Goal: Task Accomplishment & Management: Manage account settings

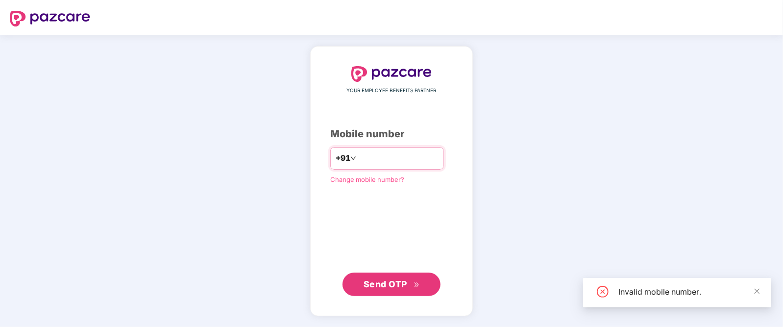
click at [358, 157] on input "*********" at bounding box center [398, 159] width 80 height 16
type input "**********"
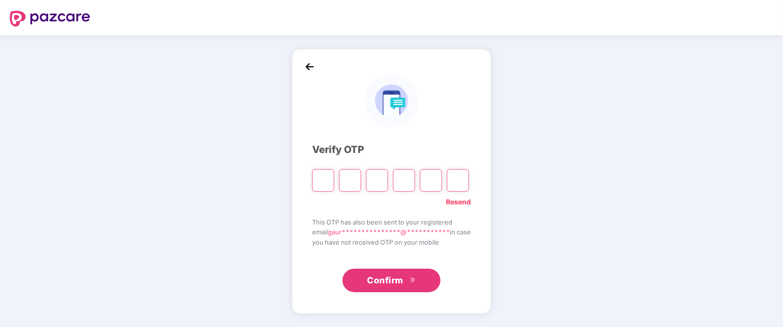
type input "*"
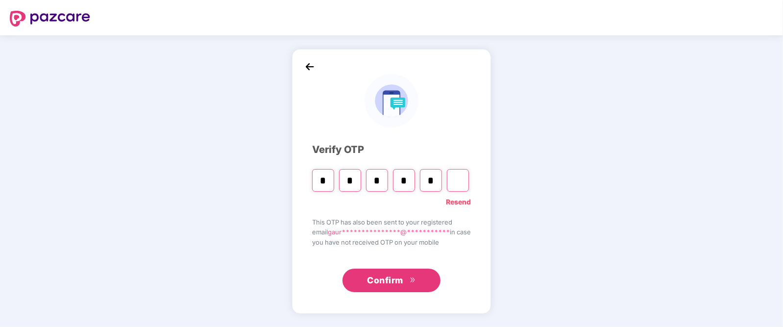
type input "*"
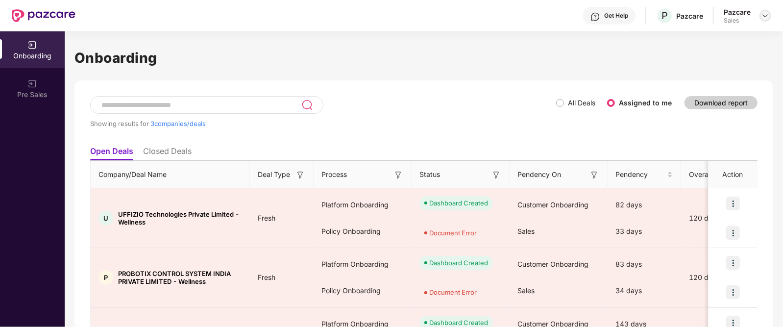
click at [762, 16] on img at bounding box center [766, 16] width 8 height 8
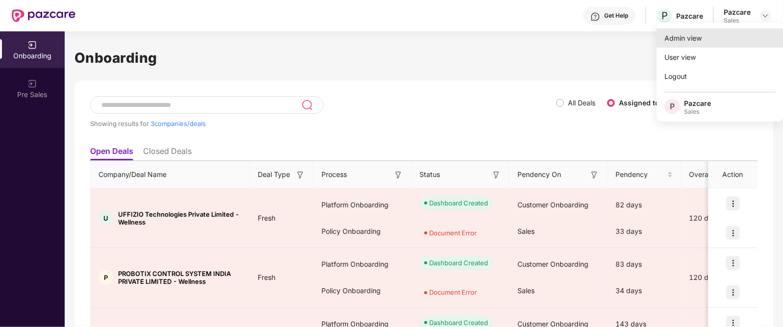
click at [692, 41] on div "Admin view" at bounding box center [720, 37] width 127 height 19
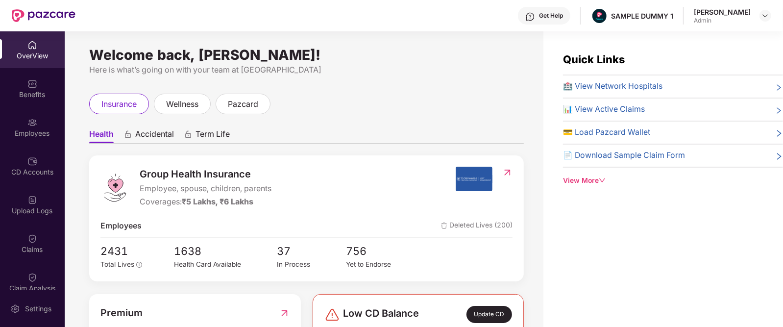
scroll to position [0, 0]
click at [154, 185] on span "Employee, spouse, children, parents" at bounding box center [206, 188] width 132 height 12
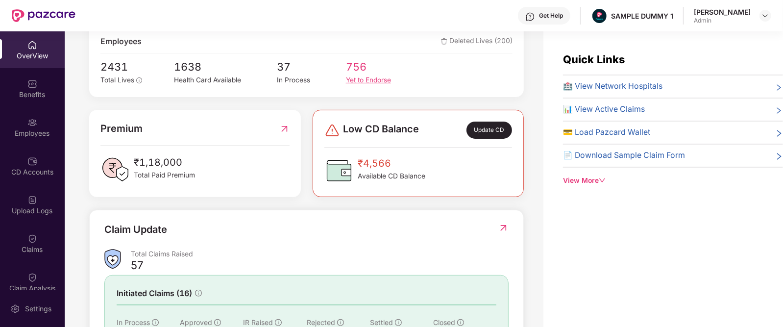
scroll to position [186, 0]
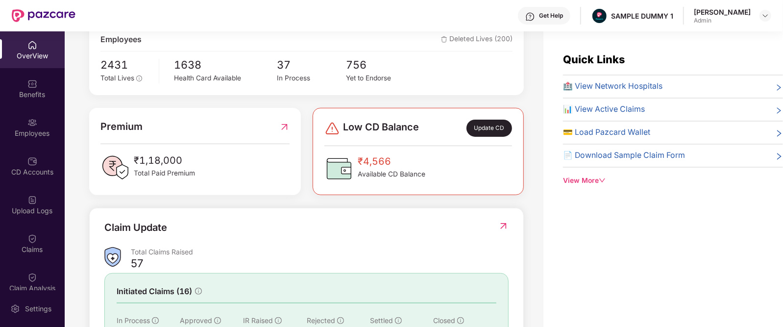
click at [375, 164] on span "₹4,566" at bounding box center [392, 161] width 68 height 15
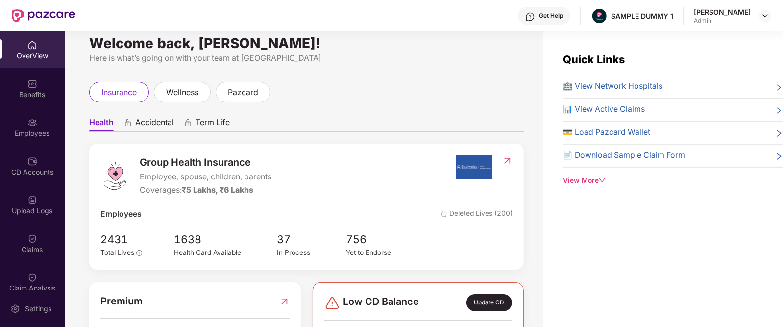
scroll to position [0, 0]
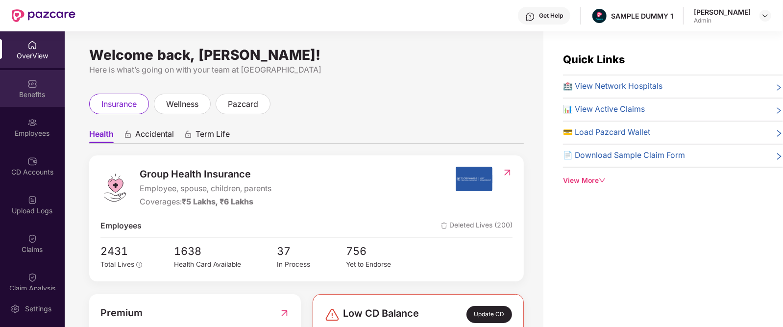
click at [29, 82] on img at bounding box center [32, 84] width 10 height 10
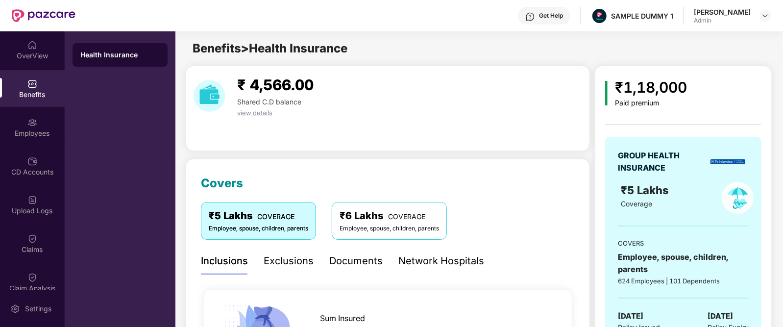
click at [271, 257] on div "Exclusions" at bounding box center [289, 260] width 50 height 15
click at [363, 262] on div "Documents" at bounding box center [355, 260] width 53 height 15
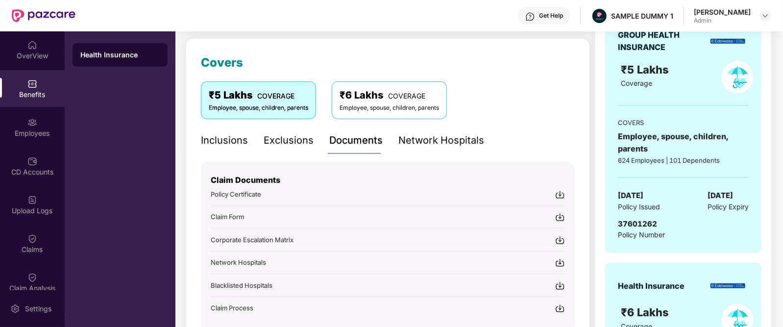
scroll to position [128, 0]
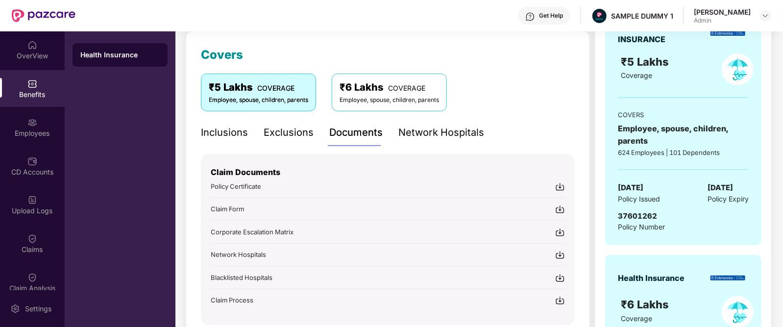
click at [561, 187] on img at bounding box center [560, 187] width 10 height 10
click at [221, 130] on div "Inclusions" at bounding box center [224, 132] width 47 height 15
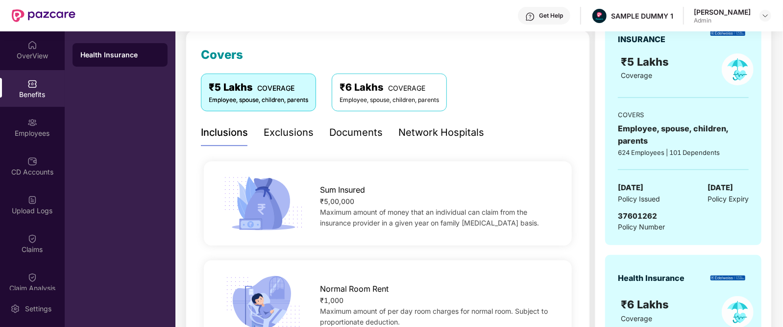
click at [274, 130] on div "Exclusions" at bounding box center [289, 132] width 50 height 15
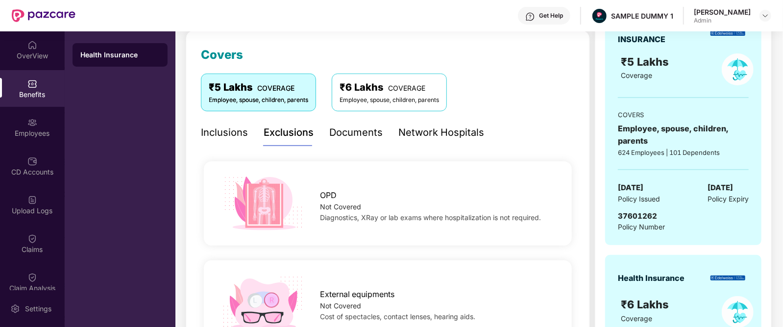
click at [356, 126] on div "Documents" at bounding box center [355, 132] width 53 height 15
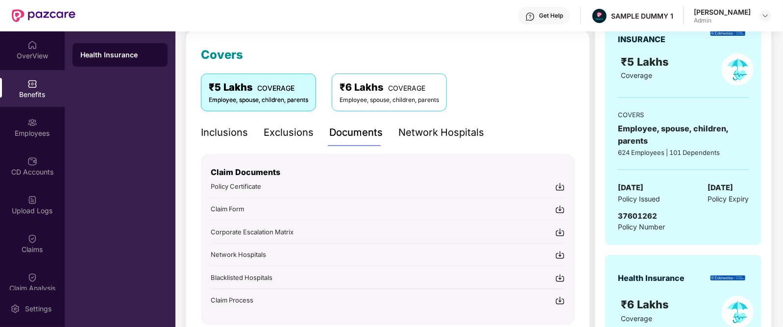
click at [431, 133] on div "Network Hospitals" at bounding box center [442, 132] width 86 height 15
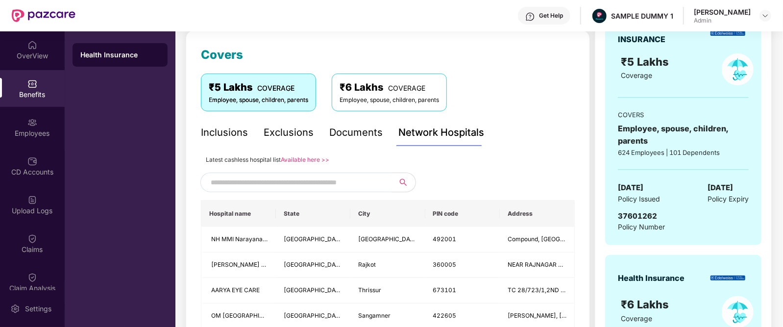
click at [316, 182] on input "text" at bounding box center [295, 182] width 168 height 15
click at [555, 17] on div "Get Help" at bounding box center [551, 16] width 24 height 8
click at [37, 52] on div "OverView" at bounding box center [32, 56] width 65 height 10
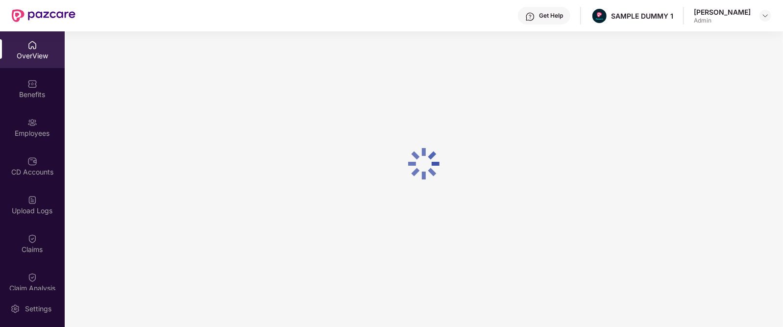
scroll to position [31, 0]
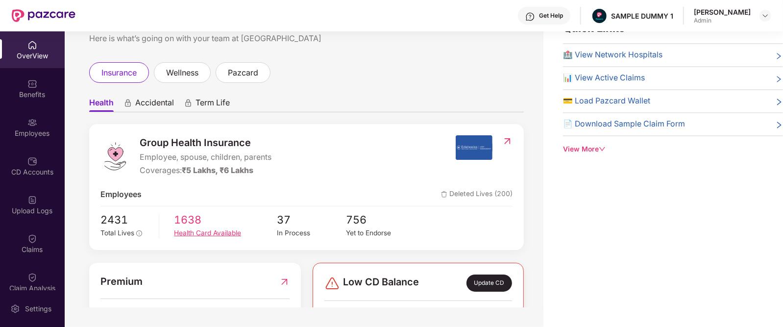
click at [203, 233] on div "Health Card Available" at bounding box center [225, 233] width 103 height 11
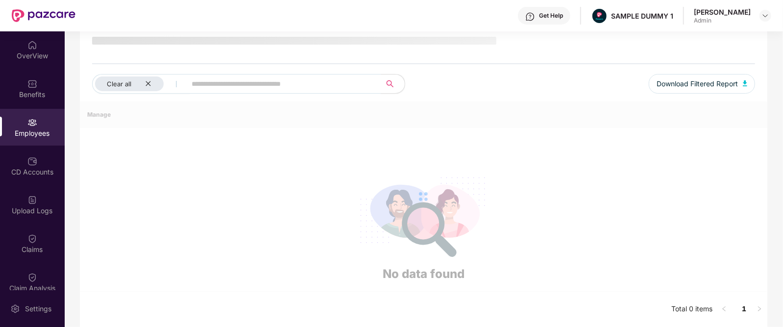
scroll to position [0, 0]
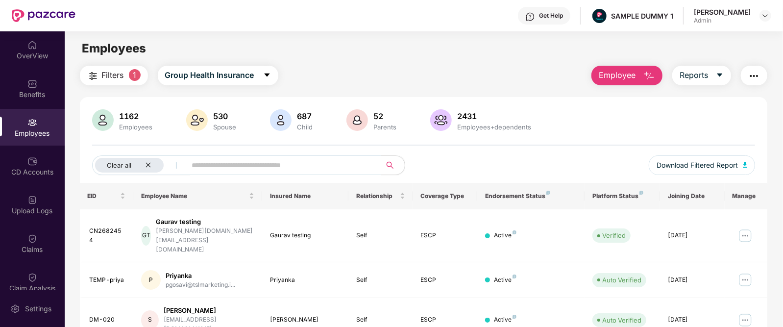
click at [612, 79] on span "Employee" at bounding box center [617, 75] width 37 height 12
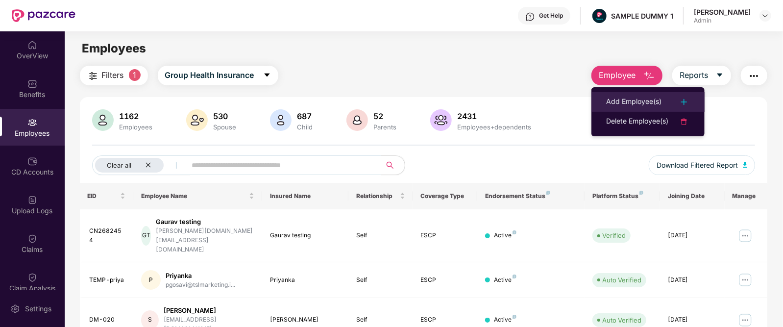
click at [631, 105] on div "Add Employee(s)" at bounding box center [633, 102] width 55 height 12
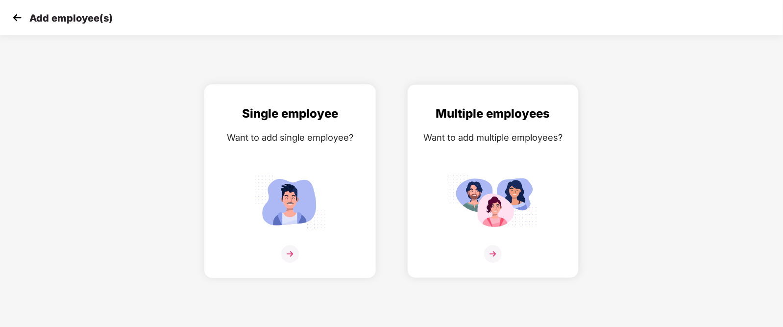
click at [286, 263] on img at bounding box center [290, 254] width 18 height 18
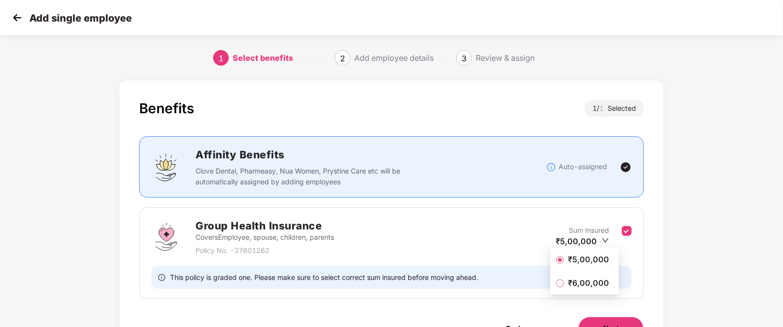
click at [613, 319] on button "Next" at bounding box center [612, 329] width 66 height 24
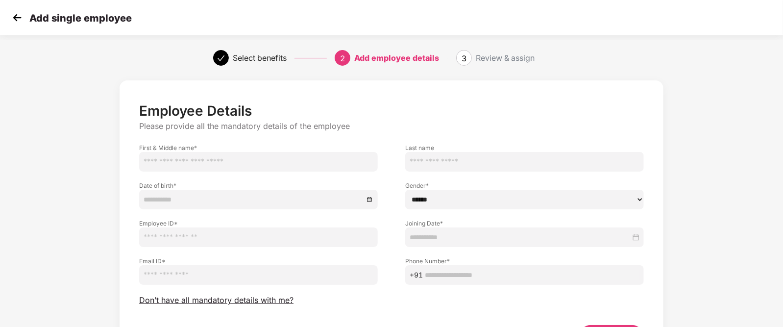
scroll to position [66, 0]
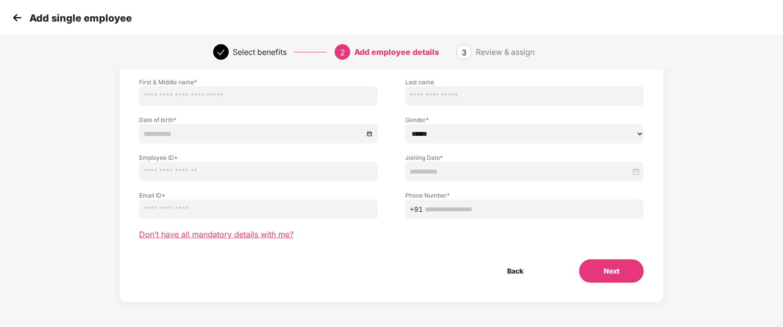
click at [255, 236] on span "Don’t have all mandatory details with me?" at bounding box center [216, 234] width 154 height 10
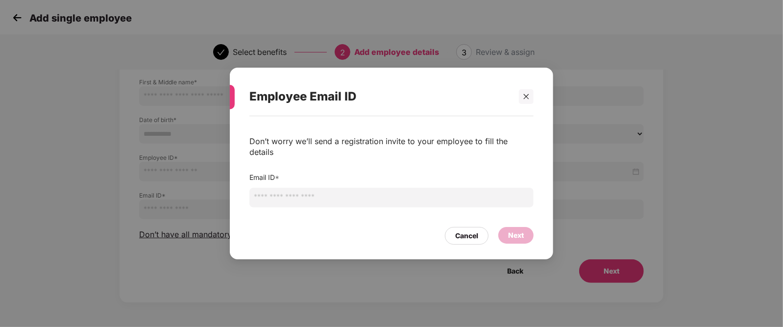
click at [284, 195] on input "email" at bounding box center [392, 198] width 284 height 20
click at [472, 229] on div "Cancel" at bounding box center [467, 236] width 44 height 18
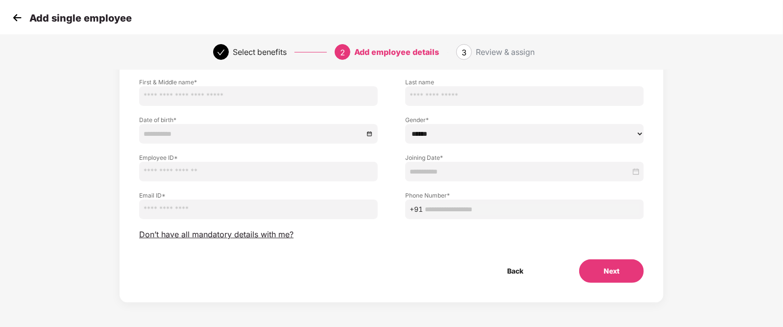
click at [16, 20] on img at bounding box center [17, 17] width 15 height 15
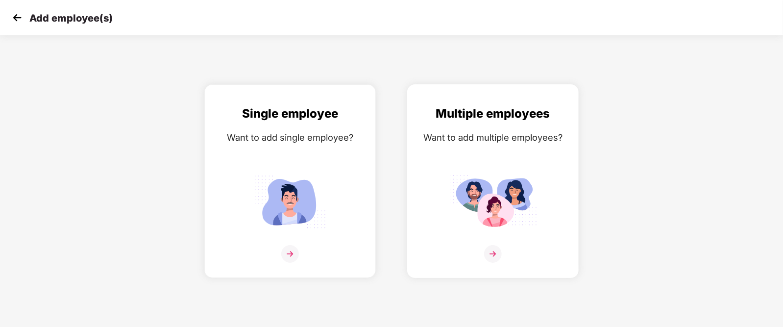
click at [498, 263] on img at bounding box center [493, 254] width 18 height 18
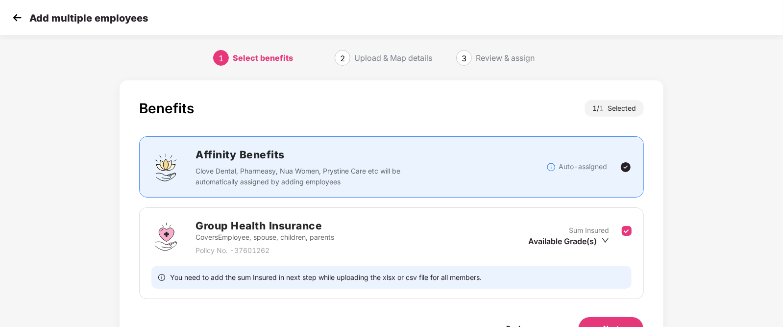
scroll to position [57, 0]
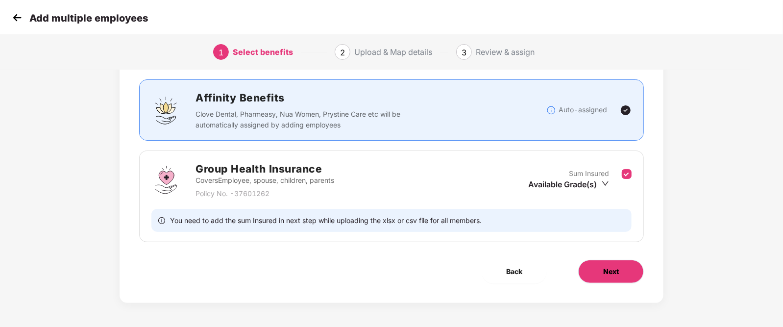
click at [602, 268] on button "Next" at bounding box center [612, 272] width 66 height 24
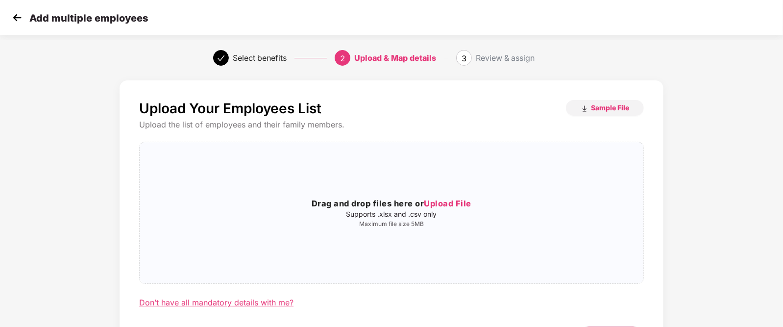
click at [249, 302] on div "Don’t have all mandatory details with me?" at bounding box center [216, 303] width 154 height 10
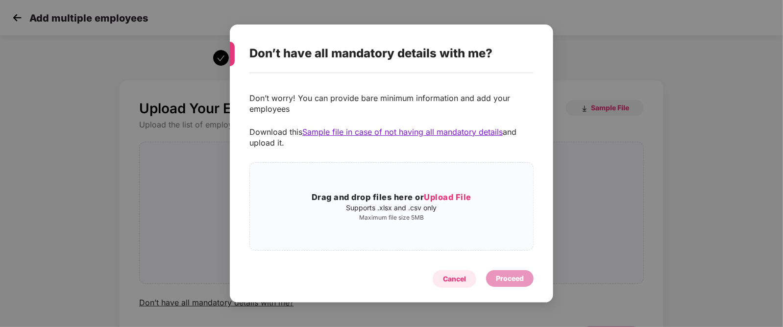
click at [459, 281] on div "Cancel" at bounding box center [454, 279] width 23 height 11
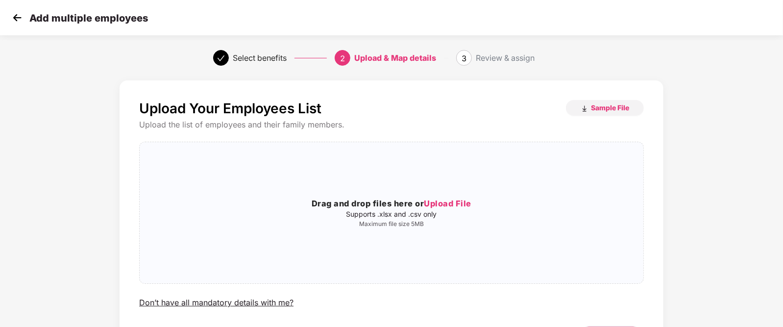
click at [17, 15] on img at bounding box center [17, 17] width 15 height 15
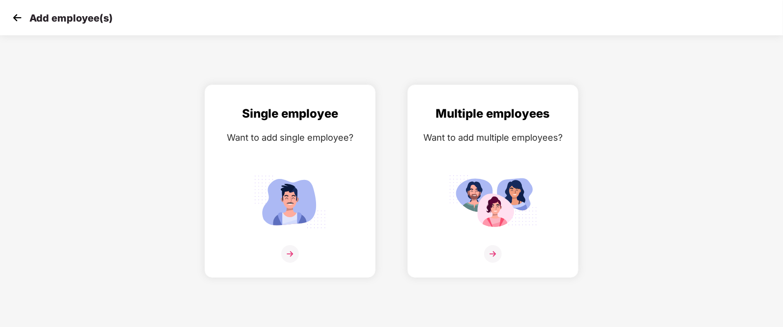
click at [17, 15] on img at bounding box center [17, 17] width 15 height 15
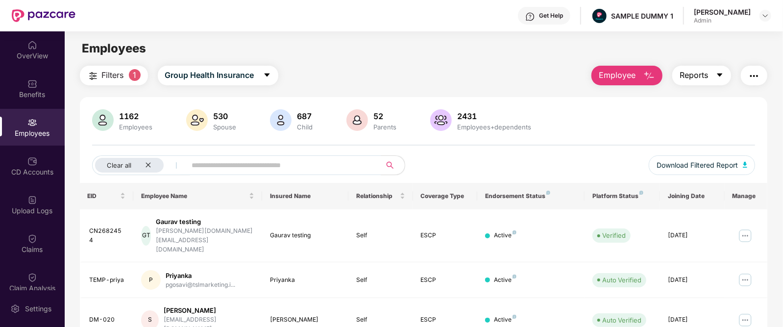
click at [691, 79] on span "Reports" at bounding box center [694, 75] width 28 height 12
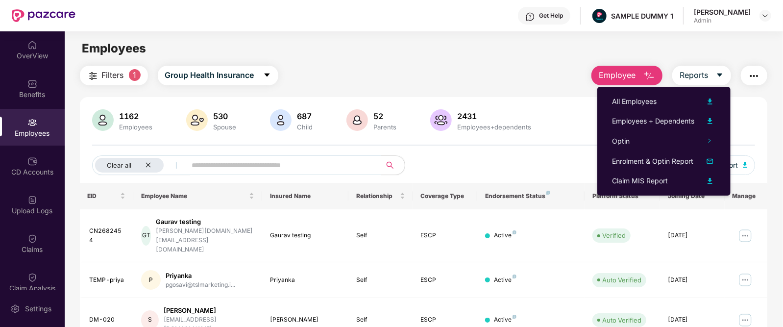
click at [753, 77] on img "button" at bounding box center [755, 76] width 12 height 12
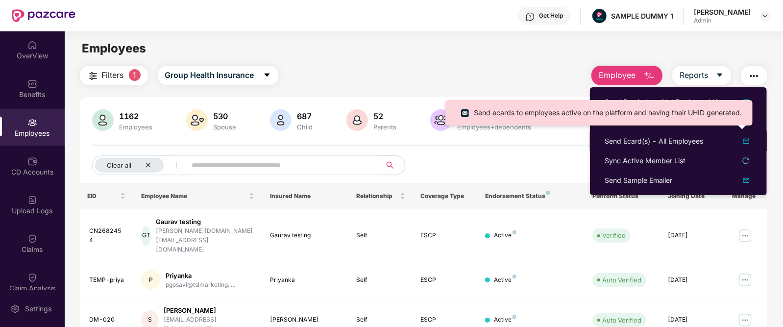
click at [631, 128] on div "Send ecards to employees active on the platform and having their UHID generated." at bounding box center [599, 116] width 307 height 33
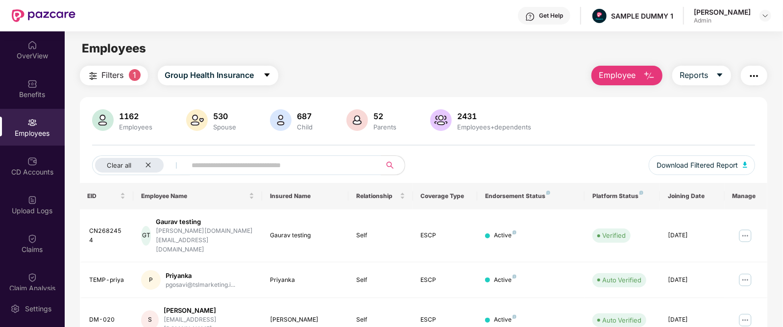
click at [750, 80] on img "button" at bounding box center [755, 76] width 12 height 12
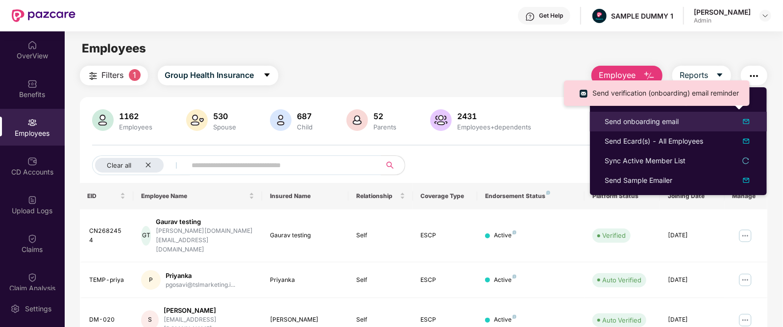
click at [675, 119] on div "Send onboarding email" at bounding box center [642, 121] width 74 height 11
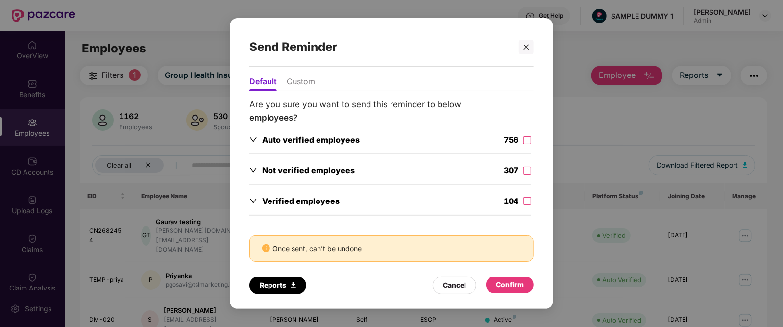
click at [309, 82] on li "Custom" at bounding box center [301, 83] width 28 height 14
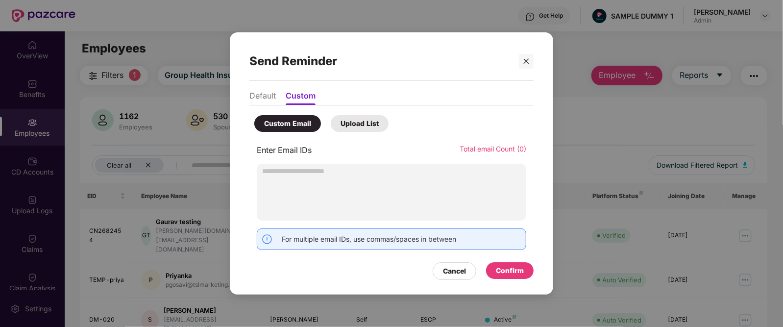
click at [294, 173] on input "text" at bounding box center [392, 171] width 270 height 15
click at [458, 270] on div "Cancel" at bounding box center [454, 271] width 23 height 11
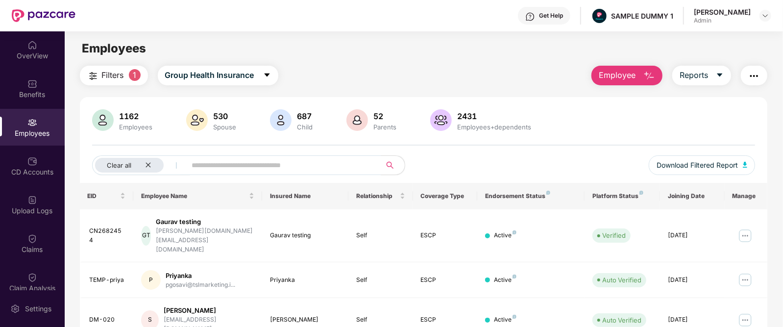
click at [754, 78] on img "button" at bounding box center [755, 76] width 12 height 12
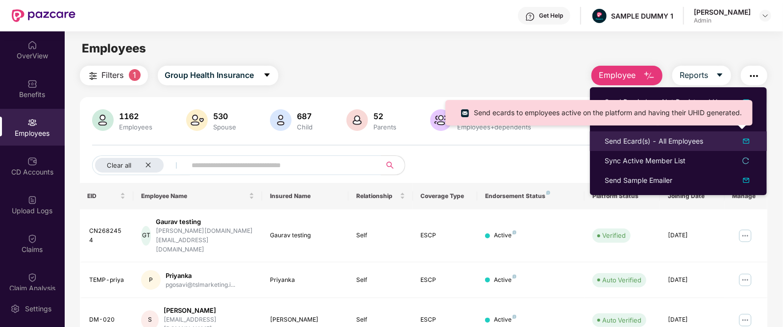
click at [643, 143] on div "Send Ecard(s) - All Employees" at bounding box center [654, 141] width 99 height 11
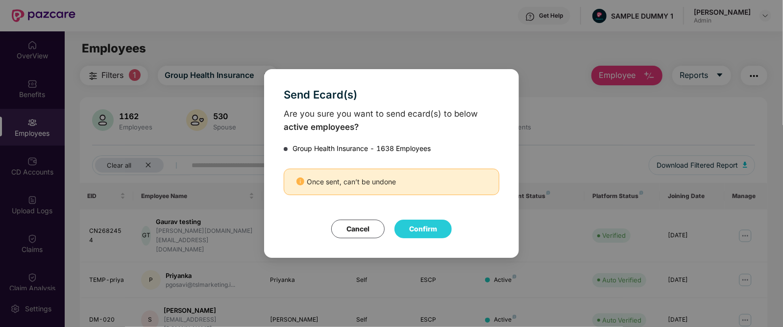
click at [649, 106] on div "Send Ecard(s) Are you sure you want to send ecard(s) to below active employees?…" at bounding box center [391, 163] width 783 height 327
click at [374, 222] on button "Cancel" at bounding box center [357, 229] width 53 height 19
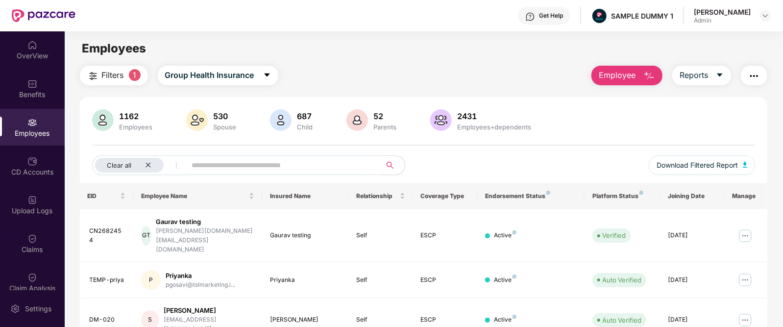
click at [272, 169] on input "text" at bounding box center [280, 165] width 176 height 15
click at [745, 228] on img at bounding box center [746, 236] width 16 height 16
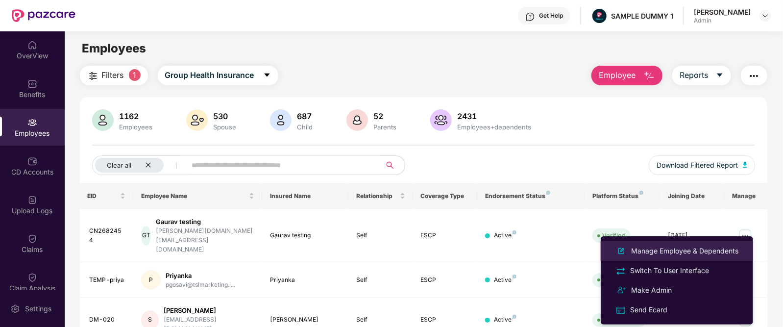
click at [643, 254] on div "Manage Employee & Dependents" at bounding box center [685, 251] width 111 height 11
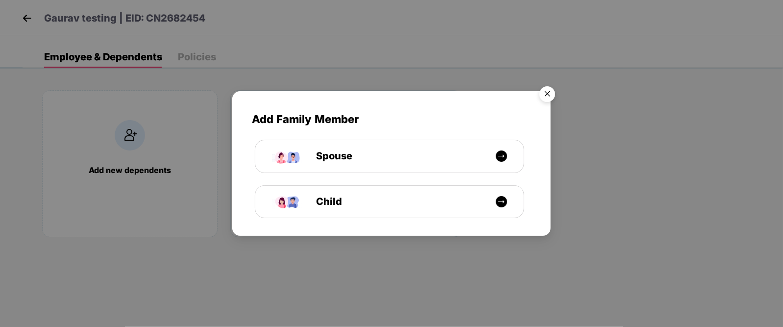
click at [551, 89] on img "Close" at bounding box center [547, 95] width 27 height 27
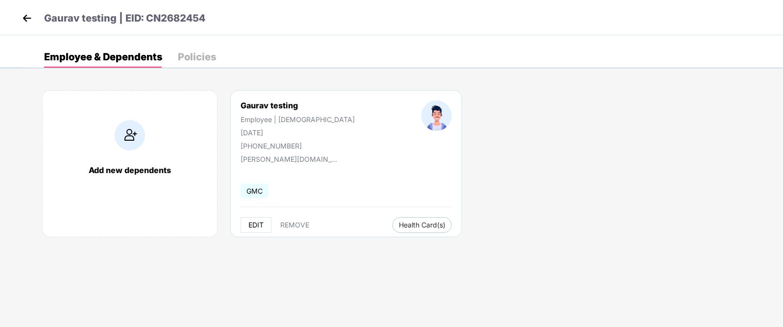
click at [249, 224] on span "EDIT" at bounding box center [256, 225] width 15 height 8
select select "****"
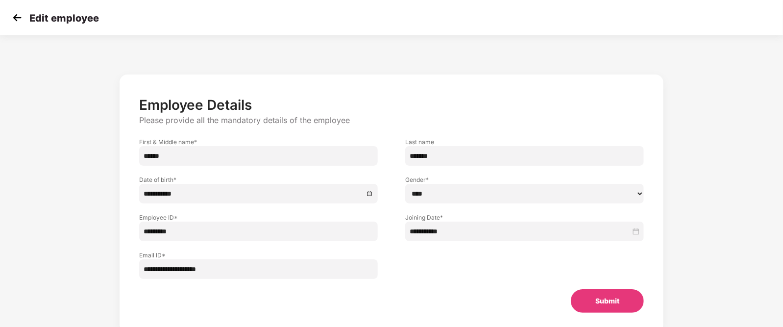
click at [17, 13] on img at bounding box center [17, 17] width 15 height 15
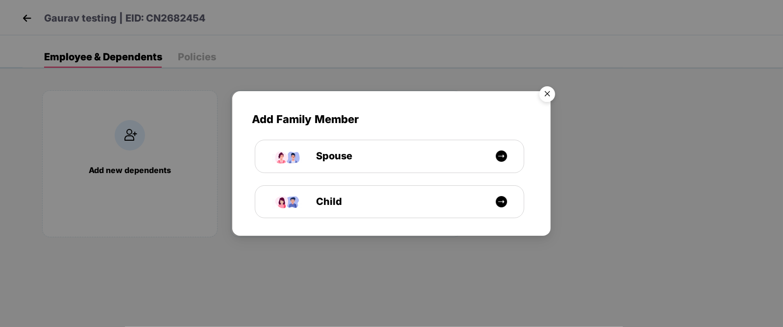
click at [550, 91] on img "Close" at bounding box center [547, 95] width 27 height 27
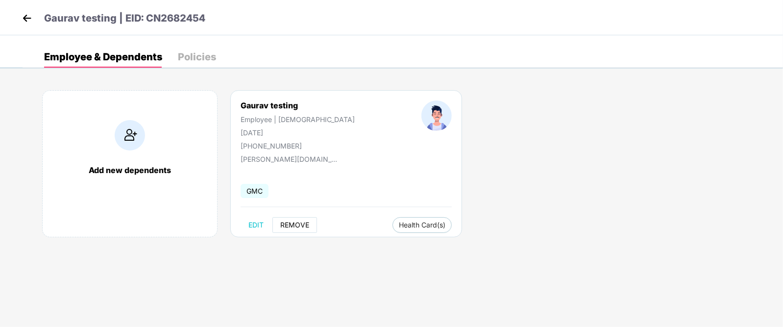
click at [290, 221] on span "REMOVE" at bounding box center [294, 225] width 29 height 8
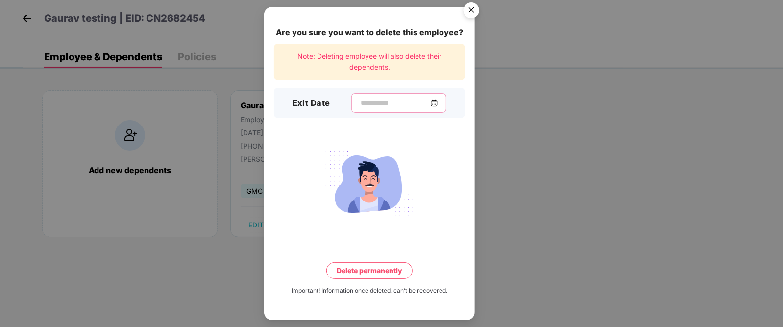
click at [362, 101] on input at bounding box center [395, 103] width 71 height 10
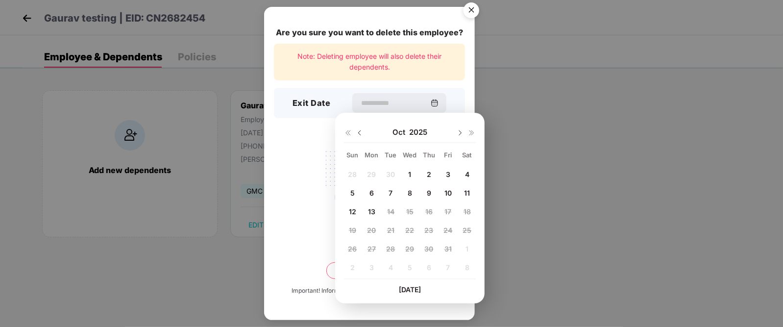
click at [157, 256] on div "Are you sure you want to delete this employee? Note: Deleting employee will als…" at bounding box center [391, 163] width 783 height 327
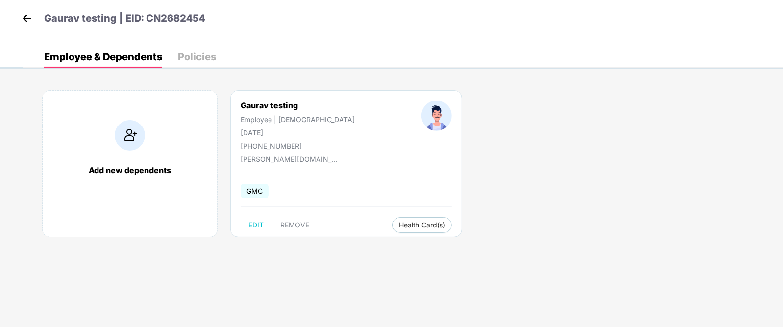
click at [23, 18] on img at bounding box center [27, 18] width 15 height 15
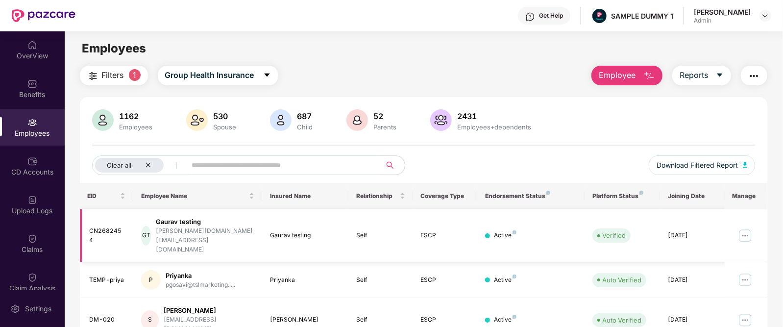
click at [745, 228] on img at bounding box center [746, 236] width 16 height 16
click at [614, 165] on div "Clear all Download Filtered Report" at bounding box center [424, 168] width 664 height 27
click at [705, 81] on span "Reports" at bounding box center [694, 75] width 28 height 12
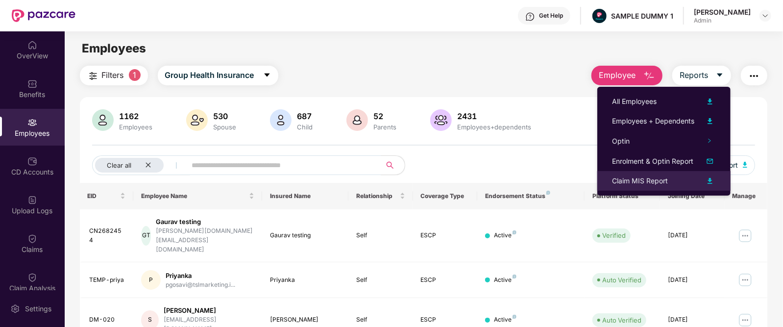
click at [650, 179] on div "Claim MIS Report" at bounding box center [640, 181] width 56 height 11
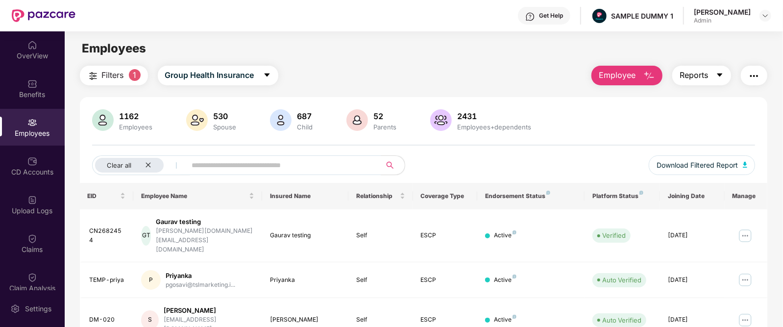
click at [708, 74] on button "Reports" at bounding box center [702, 76] width 59 height 20
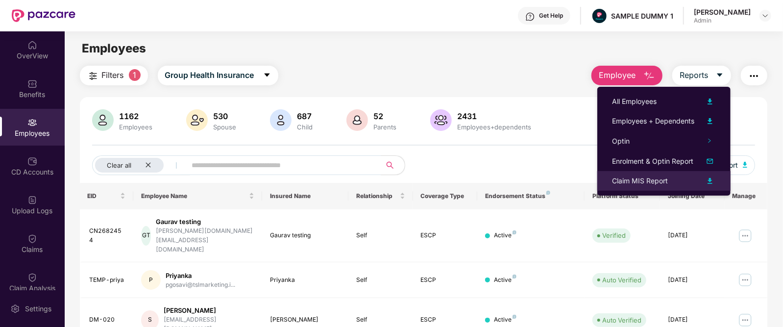
click at [635, 179] on div "Claim MIS Report" at bounding box center [640, 181] width 56 height 11
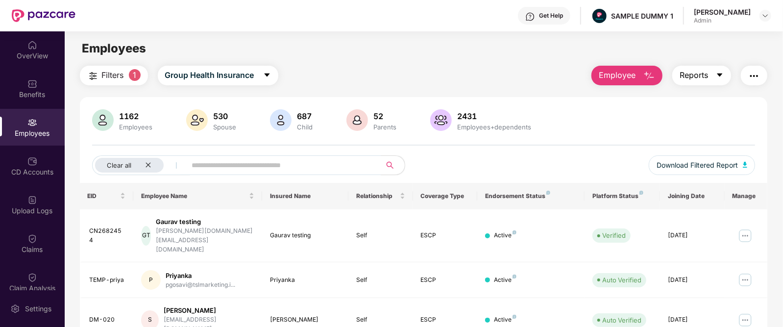
click at [681, 80] on span "Reports" at bounding box center [694, 75] width 28 height 12
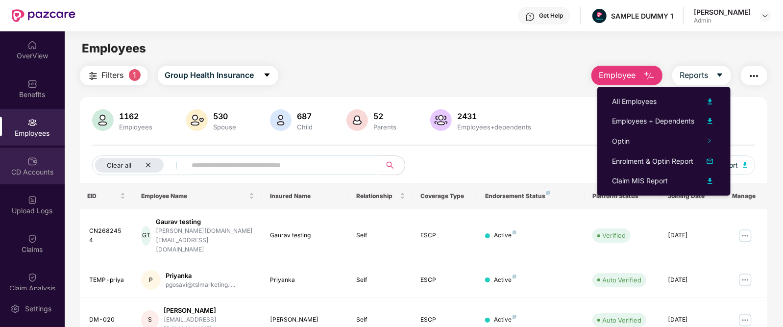
click at [15, 160] on div "CD Accounts" at bounding box center [32, 166] width 65 height 37
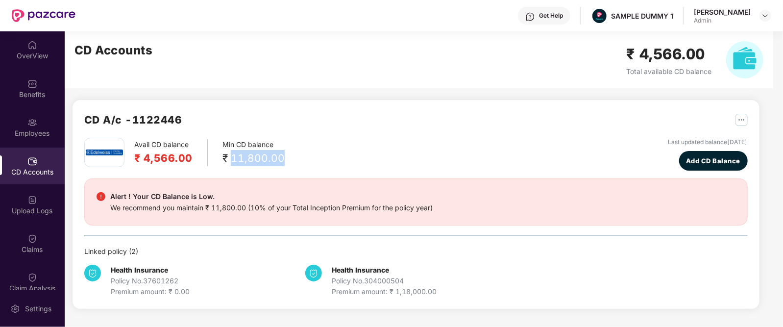
drag, startPoint x: 230, startPoint y: 160, endPoint x: 285, endPoint y: 162, distance: 55.4
click at [285, 162] on div "Avail CD balance ₹ 4,566.00 Min CD balance ₹ 11,800.00 Last updated balance 23 …" at bounding box center [416, 154] width 664 height 33
click at [12, 310] on img at bounding box center [15, 309] width 10 height 10
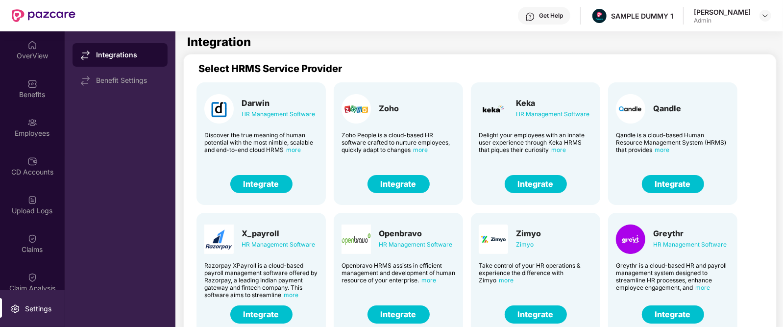
click at [537, 185] on button "Integrate" at bounding box center [536, 184] width 62 height 18
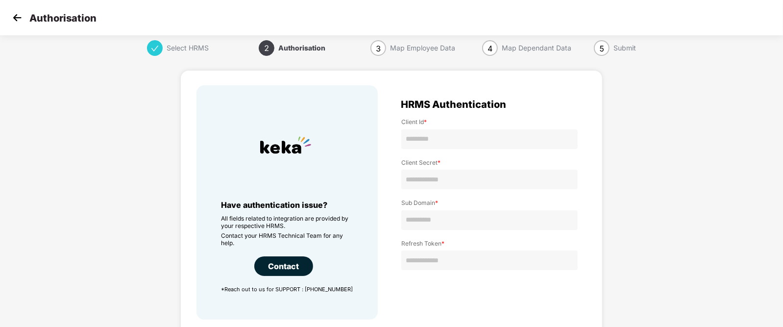
click at [14, 18] on img at bounding box center [17, 17] width 15 height 15
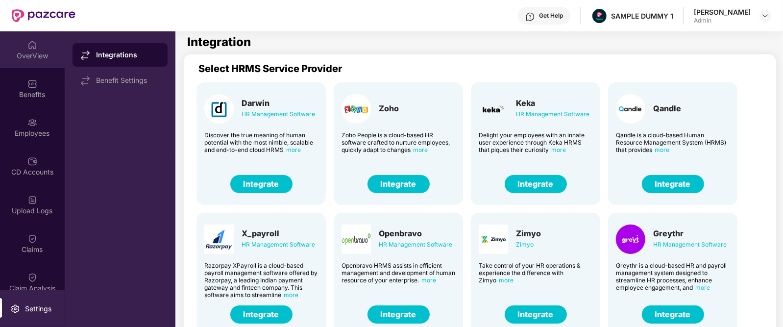
click at [20, 52] on div "OverView" at bounding box center [32, 56] width 65 height 10
